Goal: Navigation & Orientation: Understand site structure

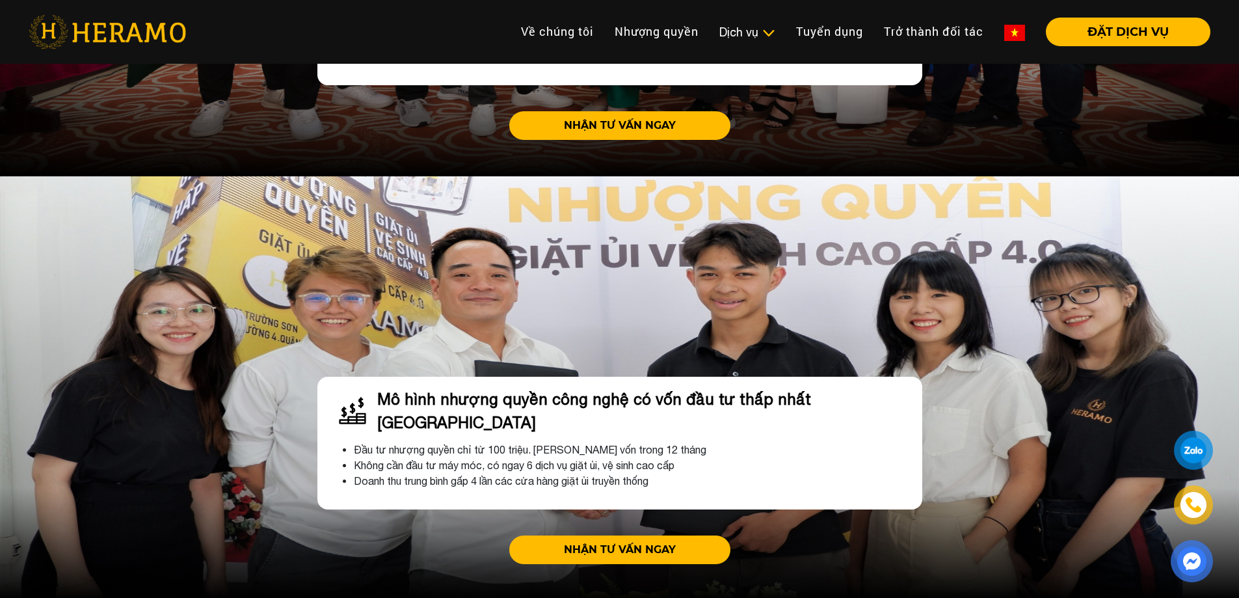
scroll to position [3659, 0]
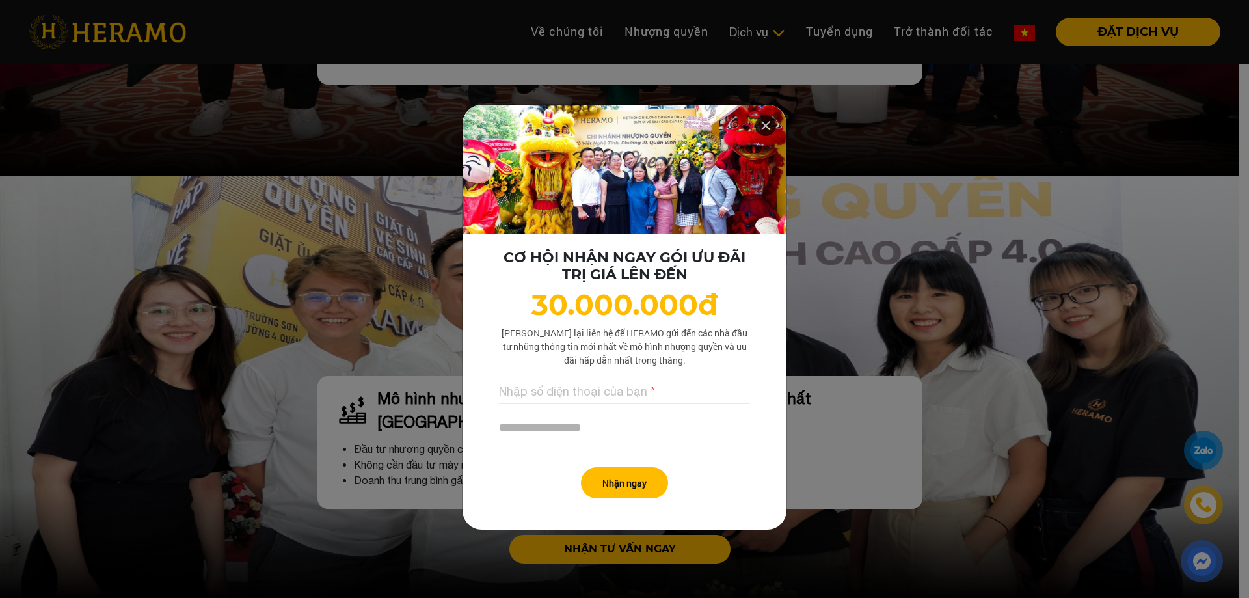
click at [762, 124] on icon at bounding box center [766, 125] width 16 height 23
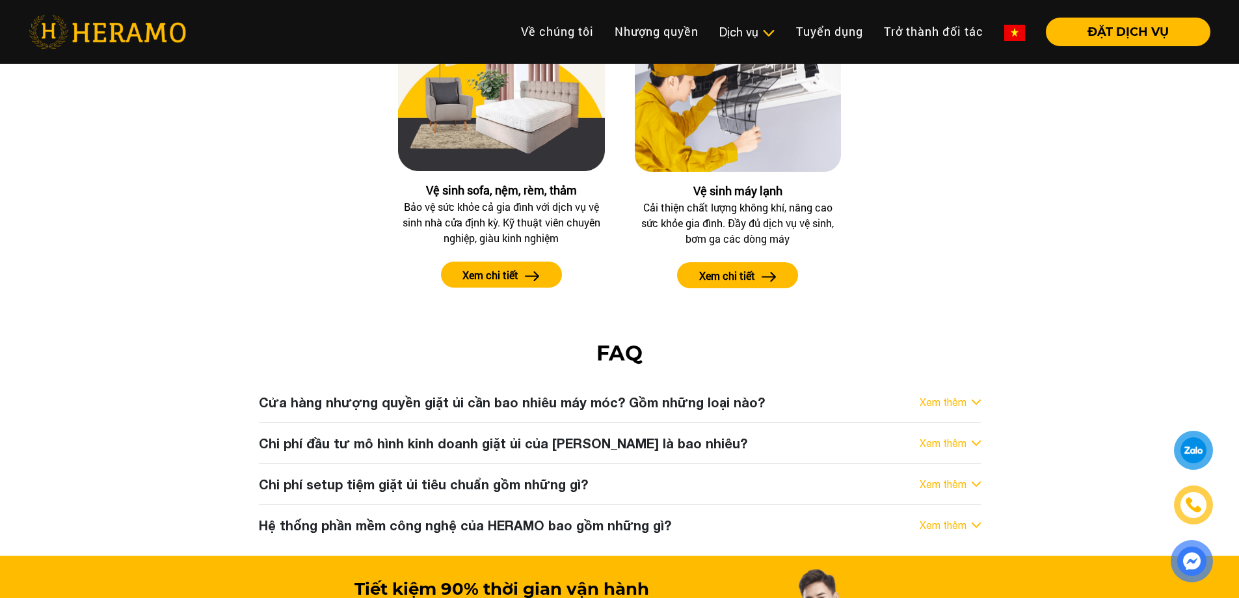
scroll to position [6509, 0]
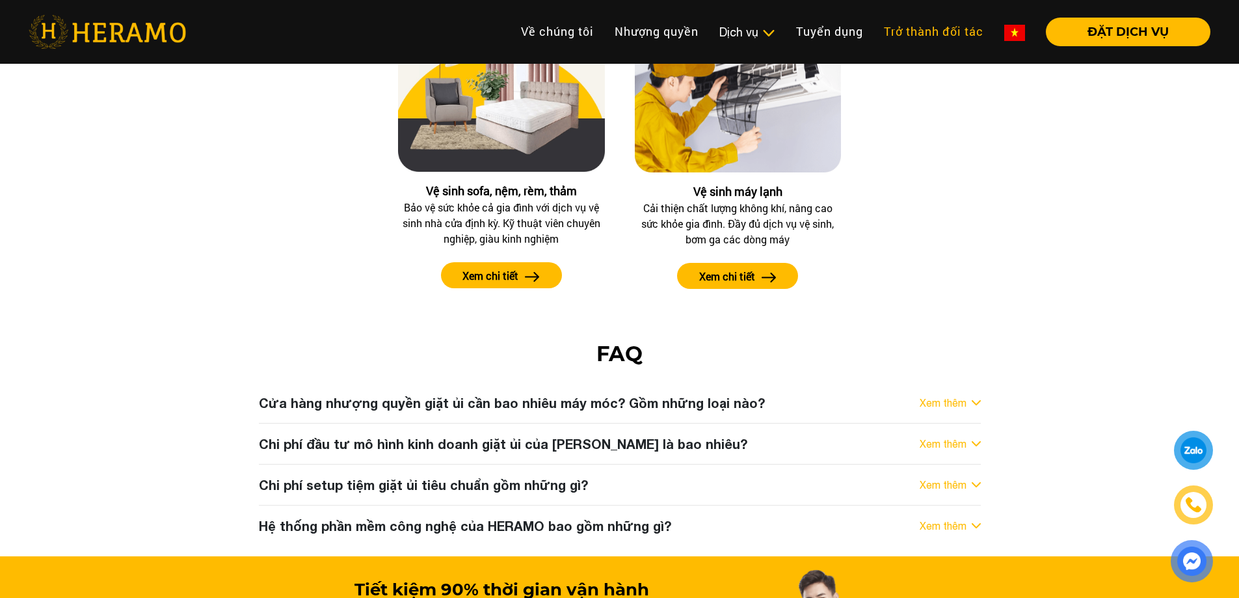
click at [937, 36] on link "Trở thành đối tác" at bounding box center [934, 32] width 120 height 28
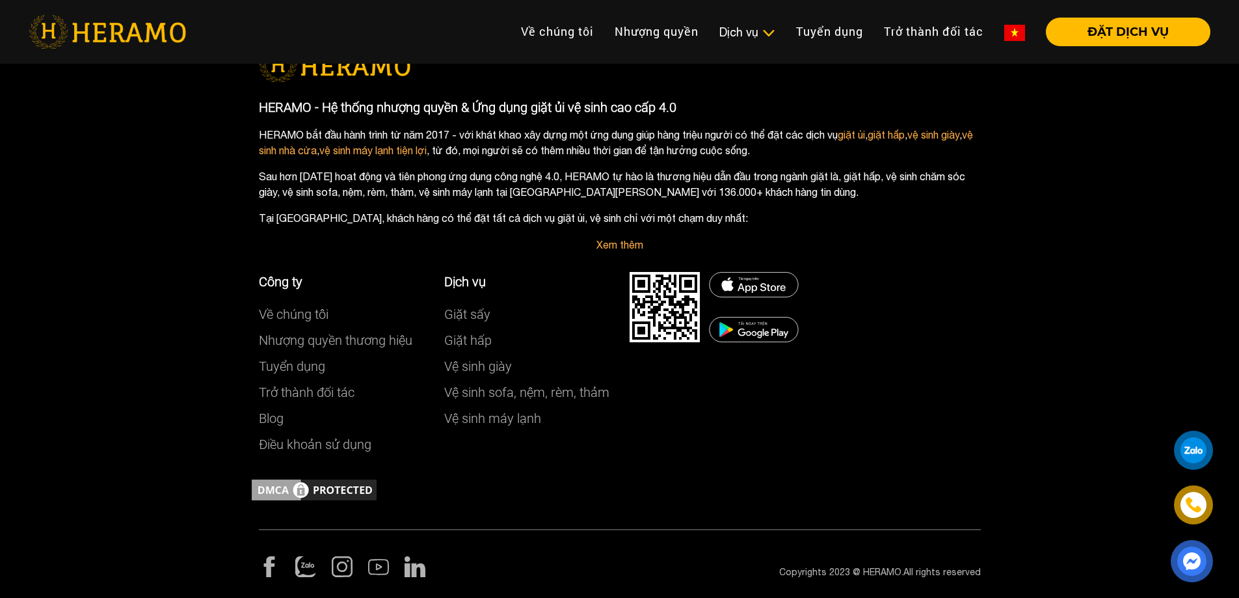
scroll to position [1702, 0]
click at [288, 312] on link "Về chúng tôi" at bounding box center [294, 314] width 70 height 16
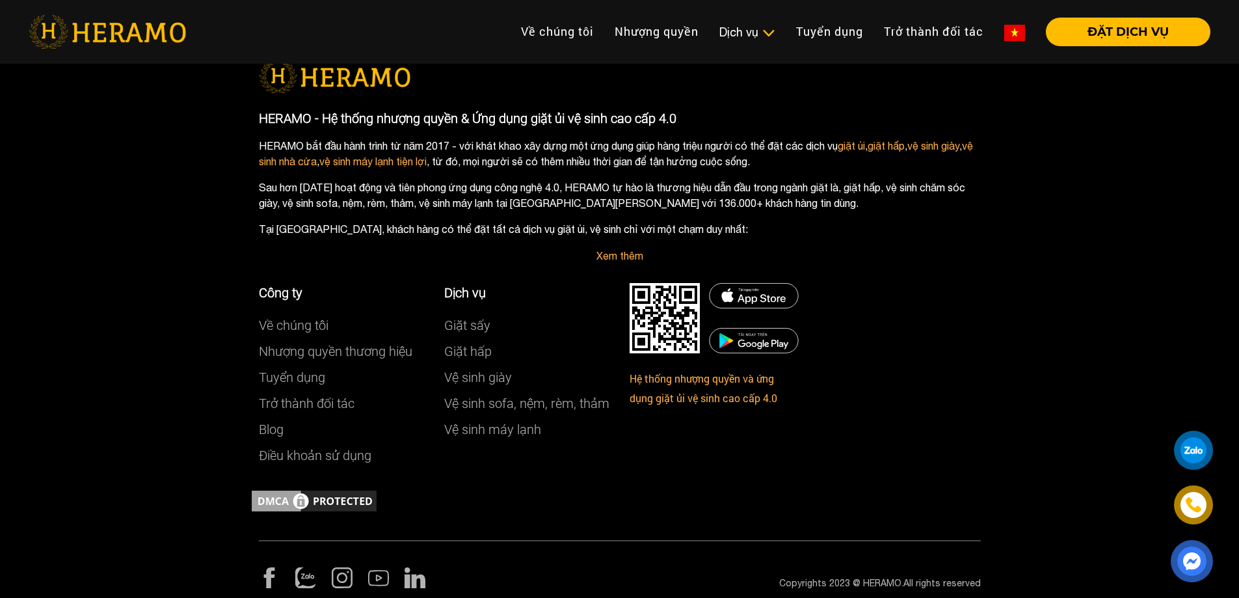
scroll to position [3729, 0]
click at [471, 330] on link "Giặt sấy" at bounding box center [467, 325] width 46 height 16
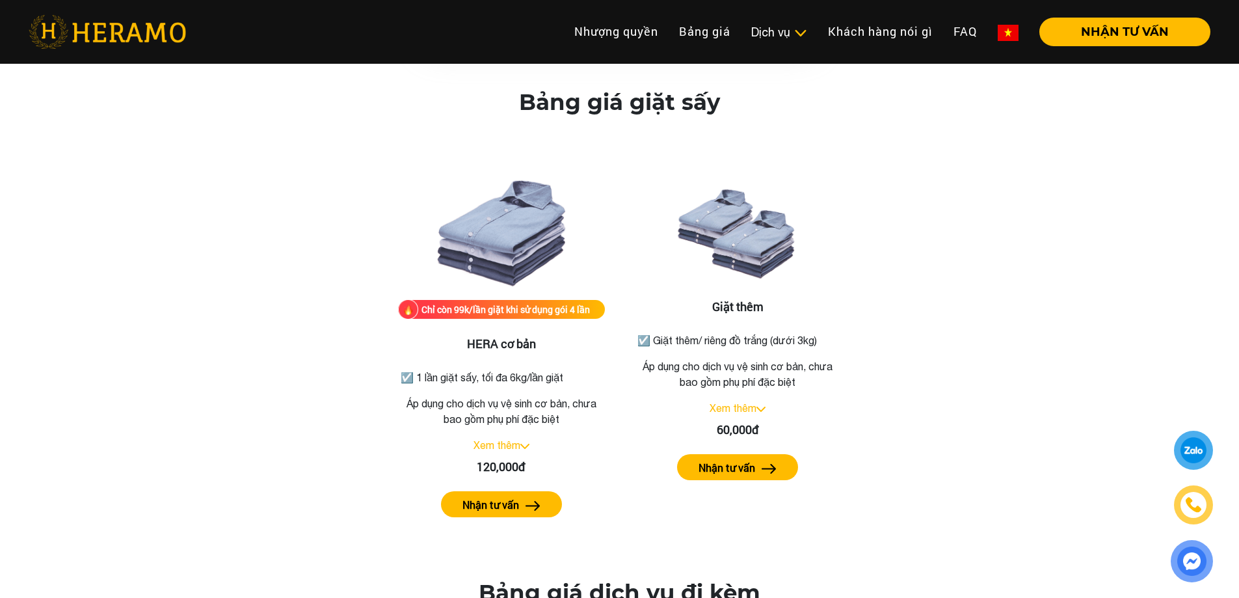
scroll to position [1587, 0]
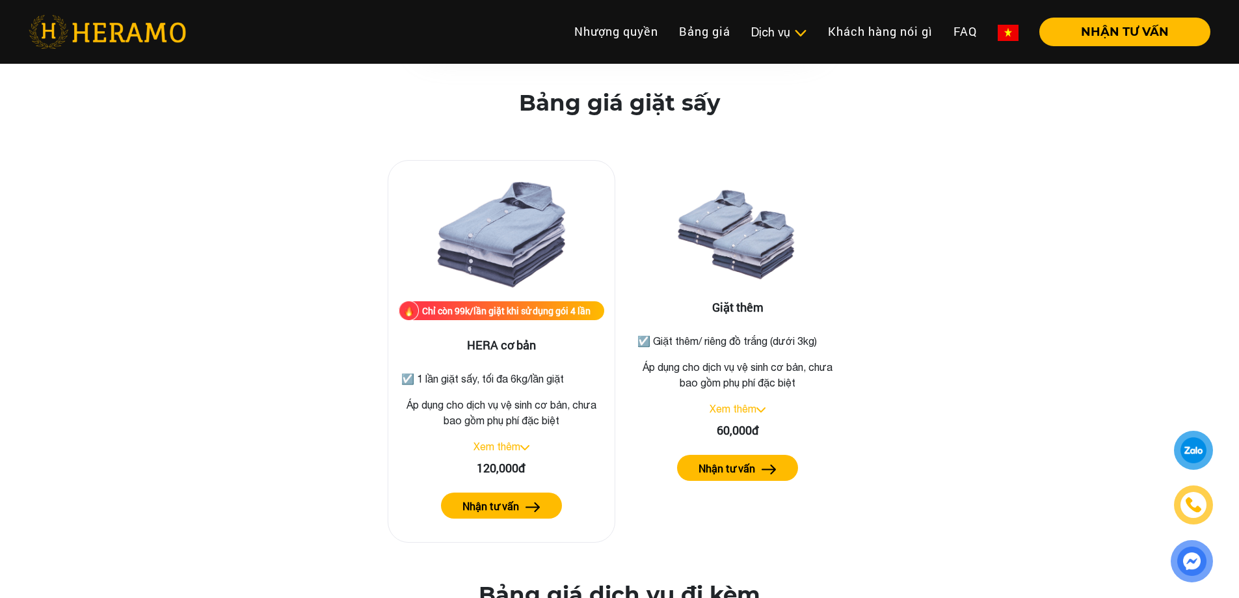
click at [507, 440] on link "Xem thêm" at bounding box center [497, 446] width 47 height 12
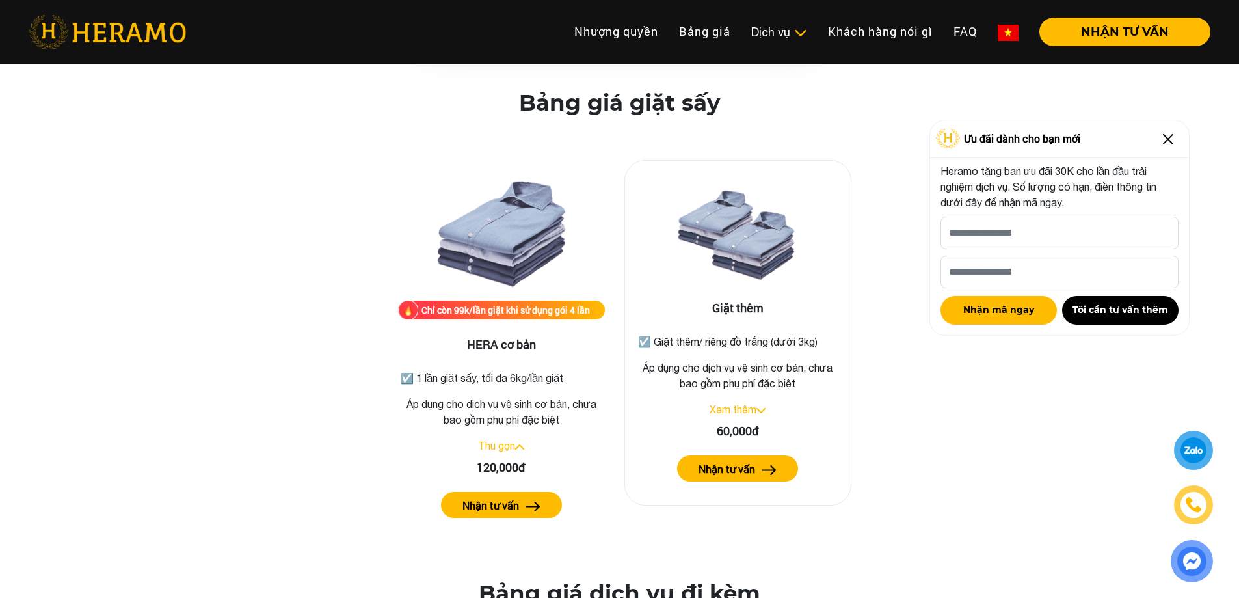
click at [742, 403] on link "Xem thêm" at bounding box center [733, 409] width 47 height 12
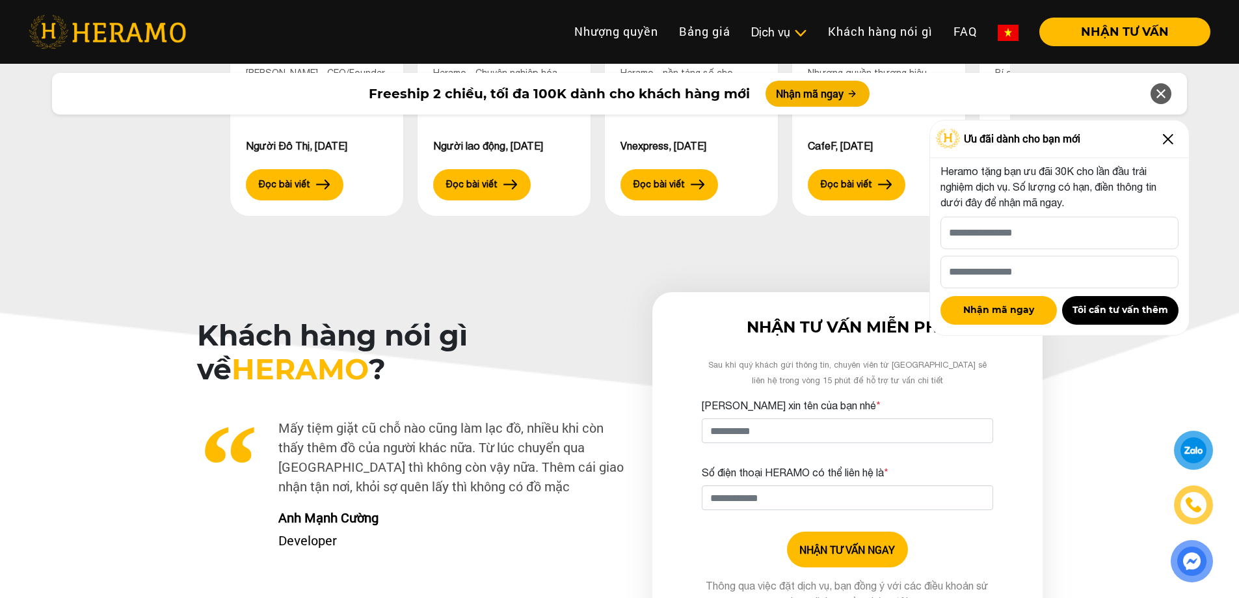
scroll to position [3793, 0]
